Goal: Find specific page/section: Find specific page/section

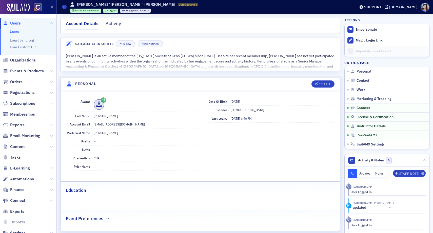
scroll to position [929, 0]
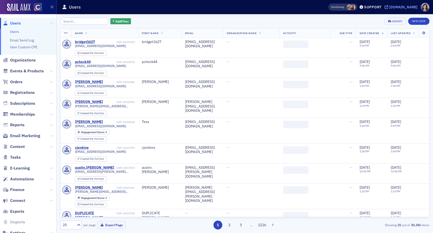
click at [388, 7] on icon at bounding box center [387, 7] width 4 height 4
